Goal: Check status: Check status

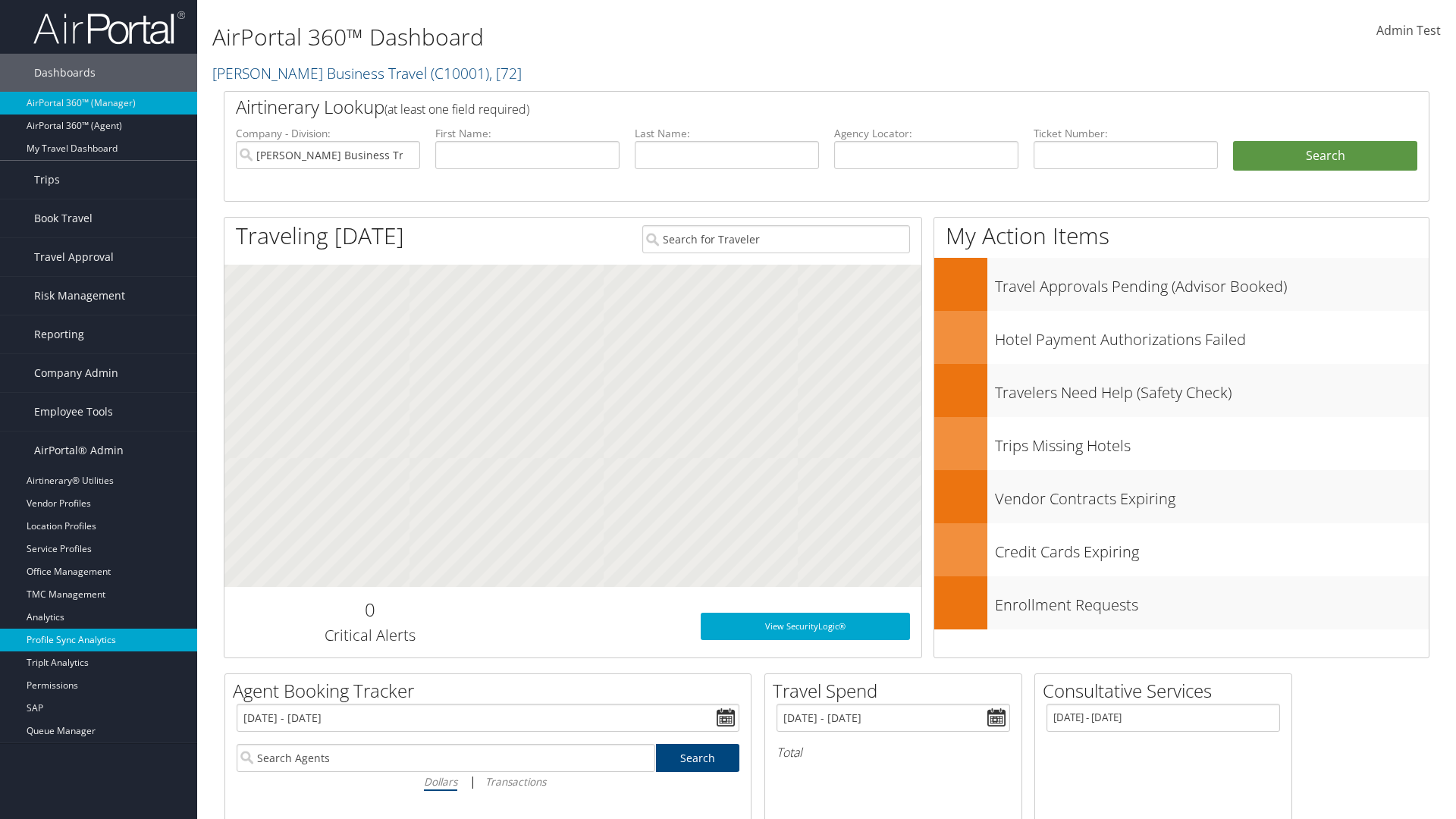
click at [98, 640] on link "Profile Sync Analytics" at bounding box center [98, 641] width 197 height 23
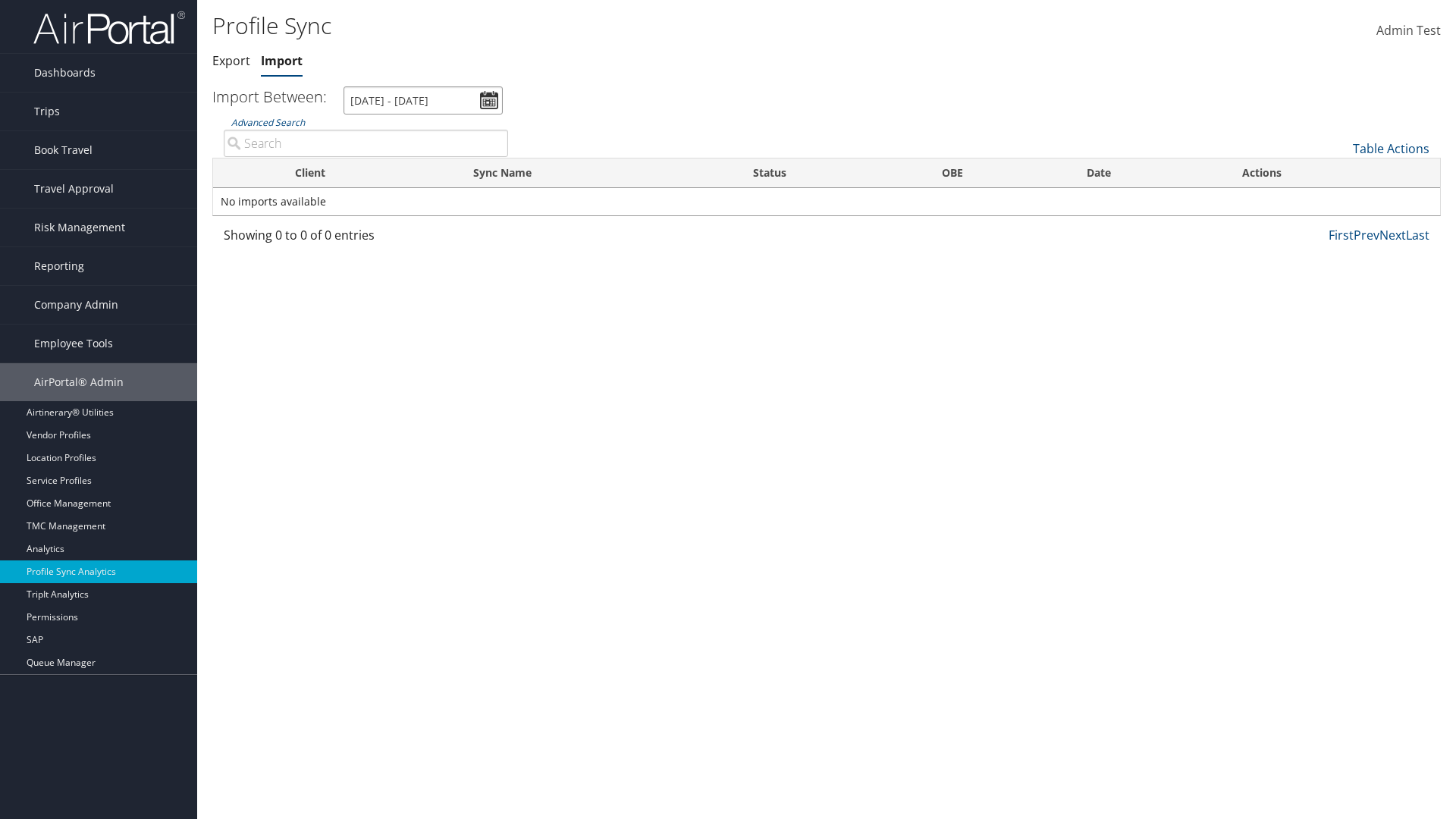
click at [423, 100] on input "8/1/2025 - 9/2/2025" at bounding box center [422, 100] width 159 height 28
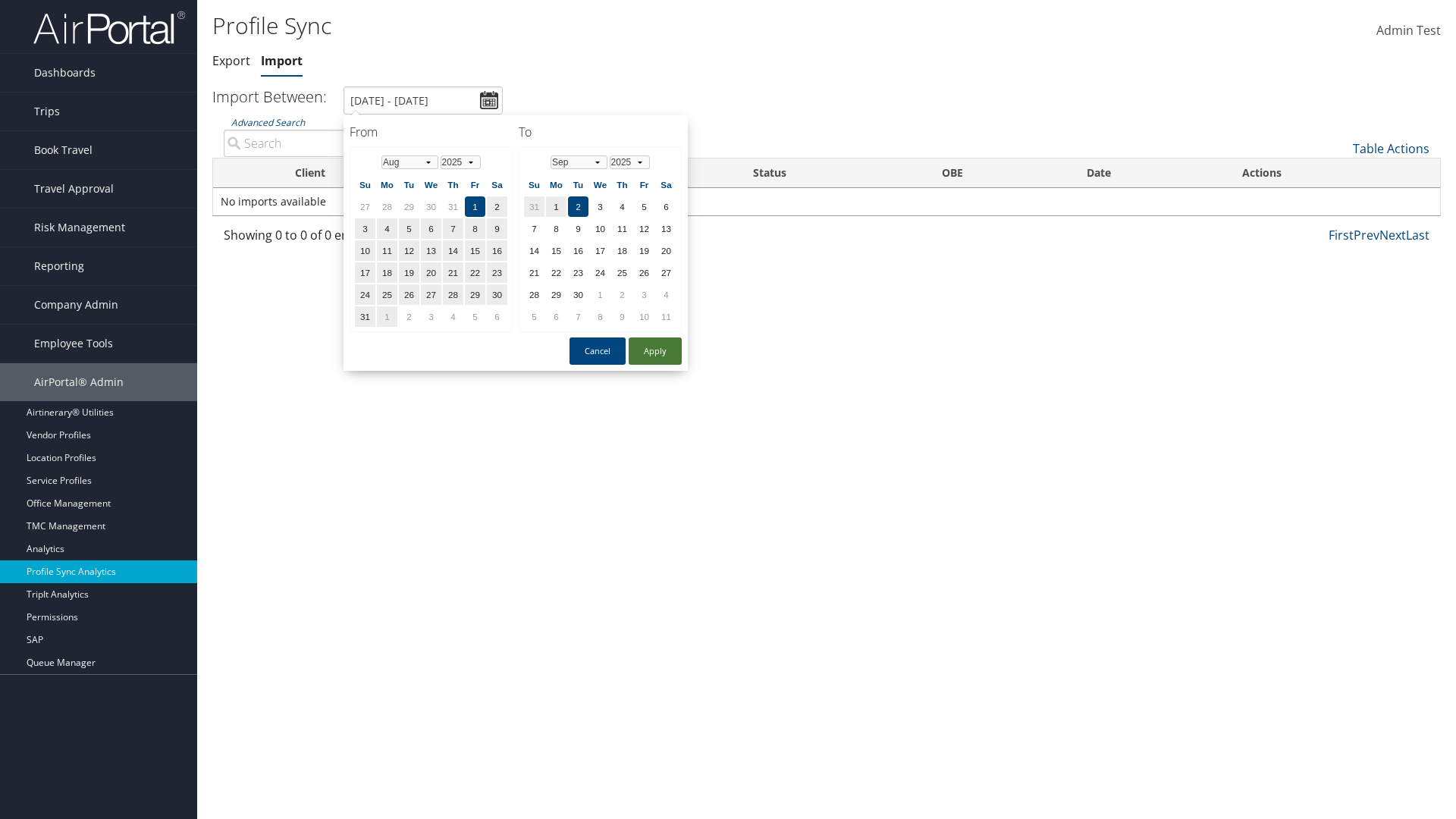
click at [655, 350] on button "Apply" at bounding box center [656, 350] width 53 height 28
type input "1/1/2024 - 7/31/2024"
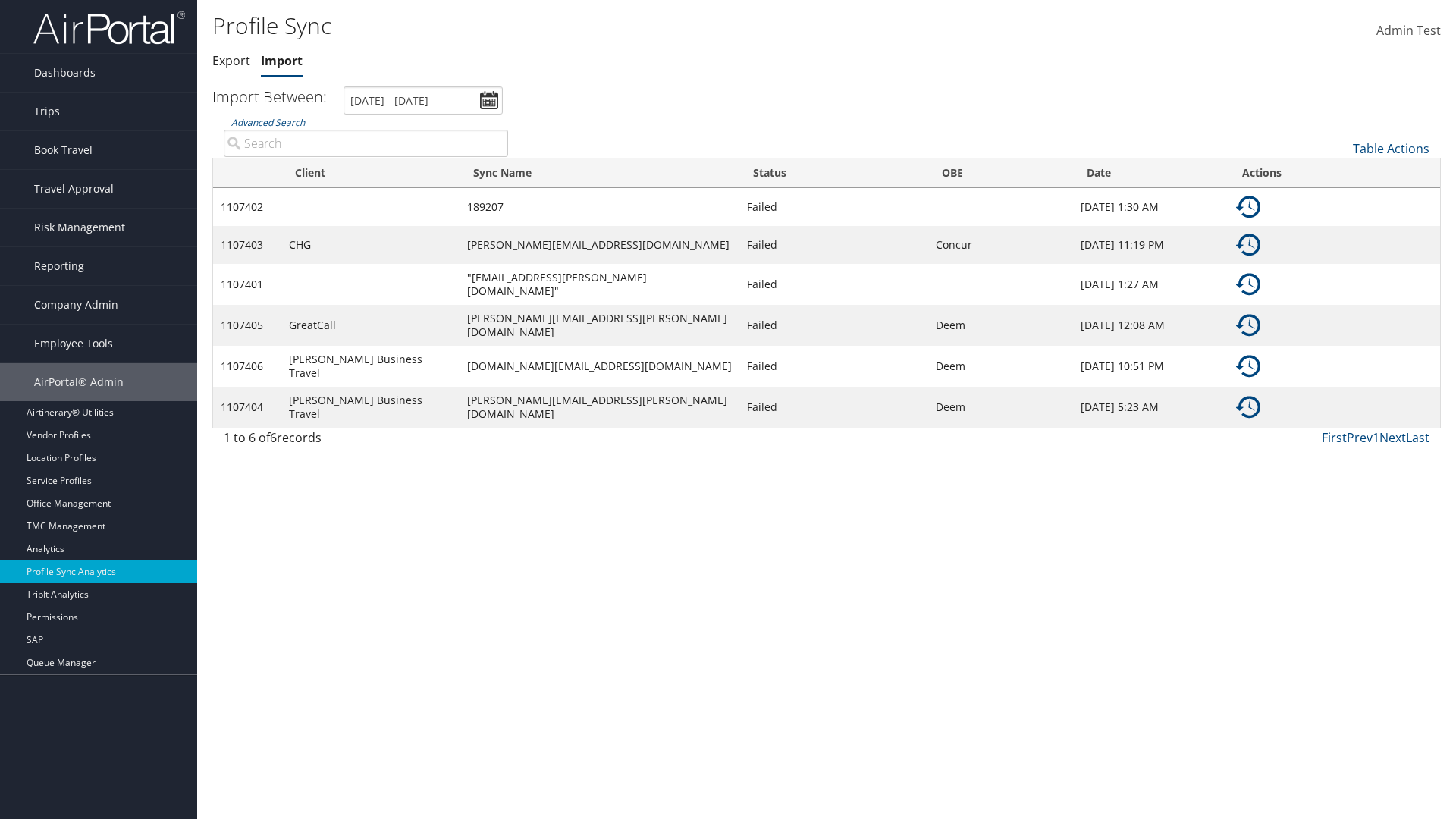
type input "CHG"
